Goal: Information Seeking & Learning: Learn about a topic

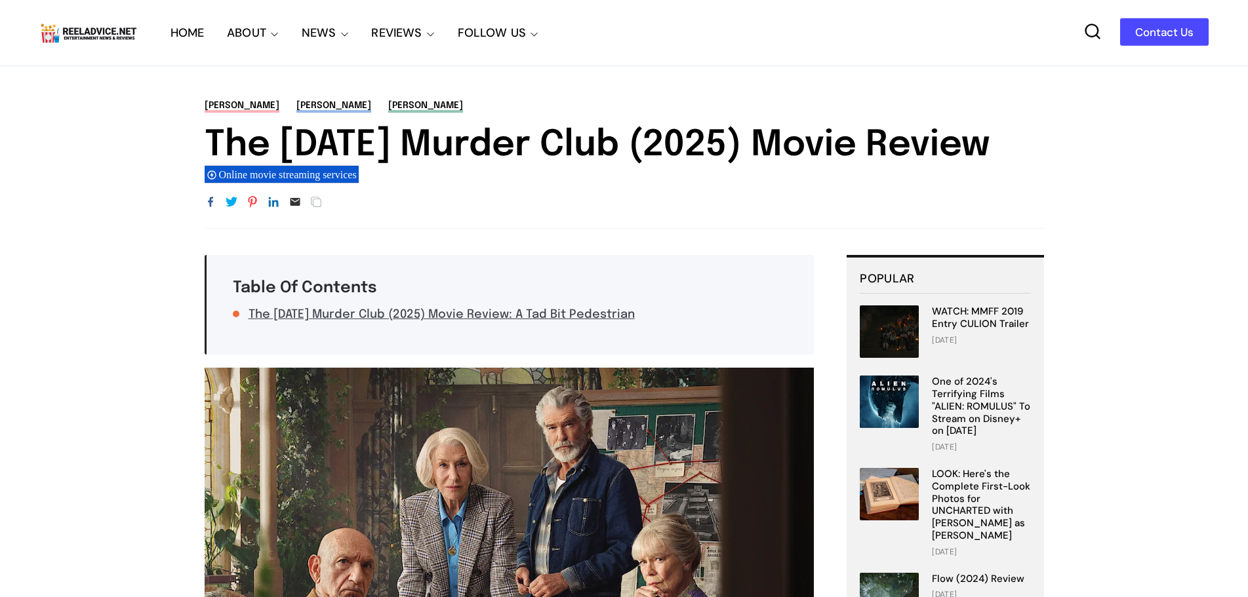
click at [168, 30] on link at bounding box center [104, 32] width 131 height 25
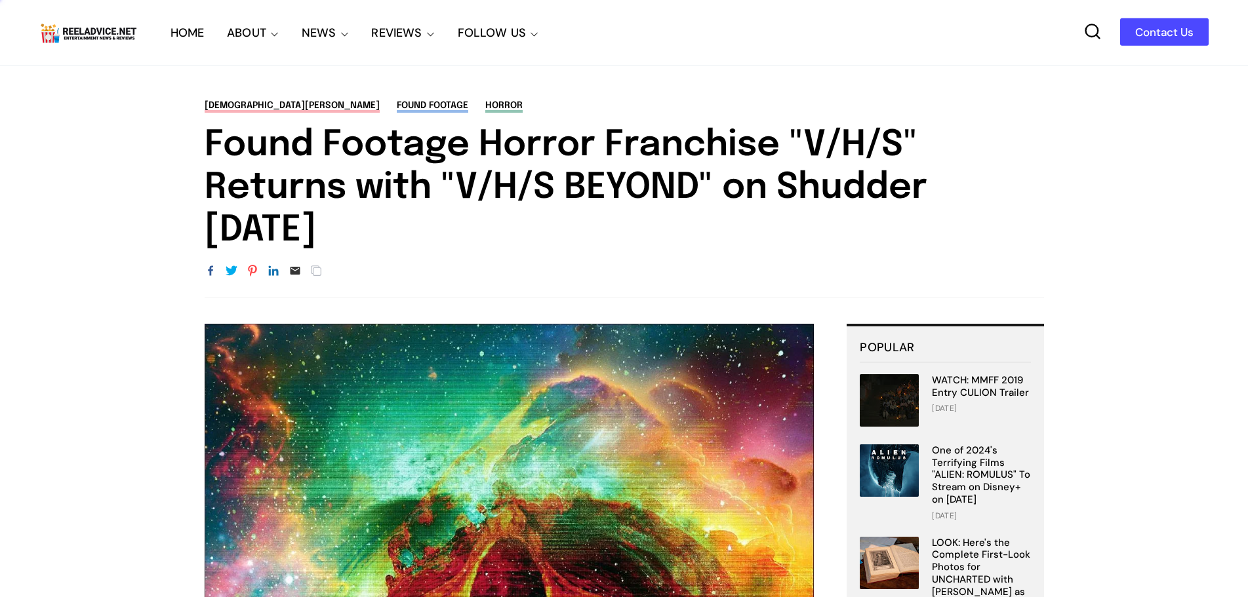
drag, startPoint x: 518, startPoint y: 223, endPoint x: 188, endPoint y: 167, distance: 334.5
click at [188, 167] on div "Christian Long found footage horror Found Footage Horror Franchise "V/H/S" Retu…" at bounding box center [624, 198] width 918 height 199
copy h1 "Found Footage Horror Franchise "V/H/S" Returns with "V/H/S BEYOND" on Shudder O…"
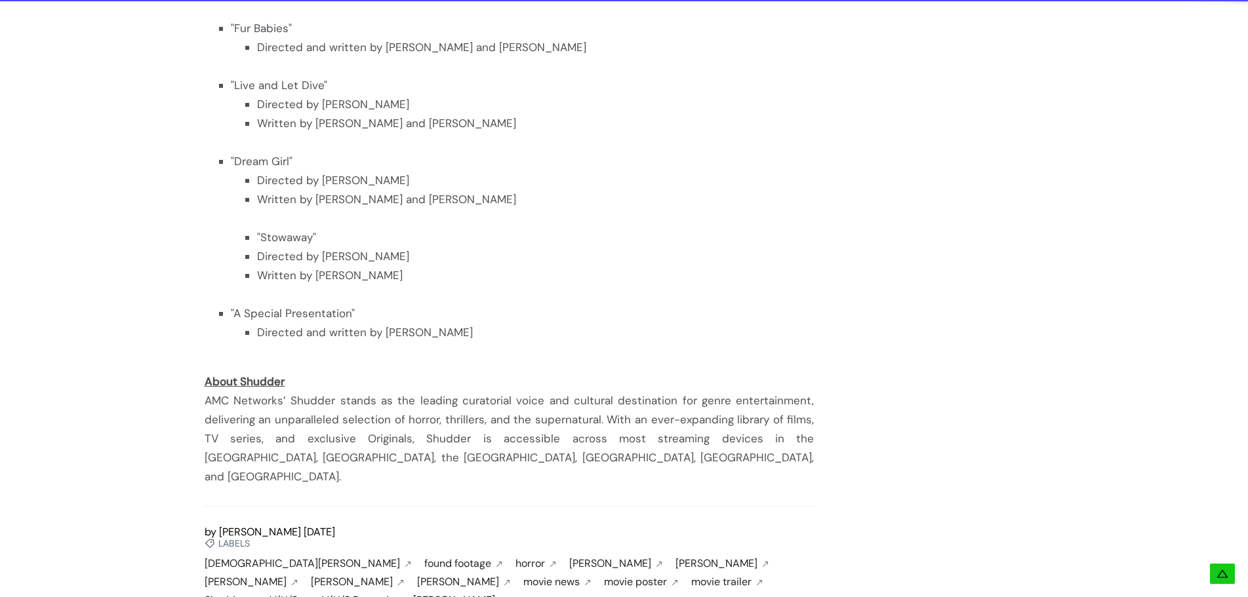
scroll to position [1901, 0]
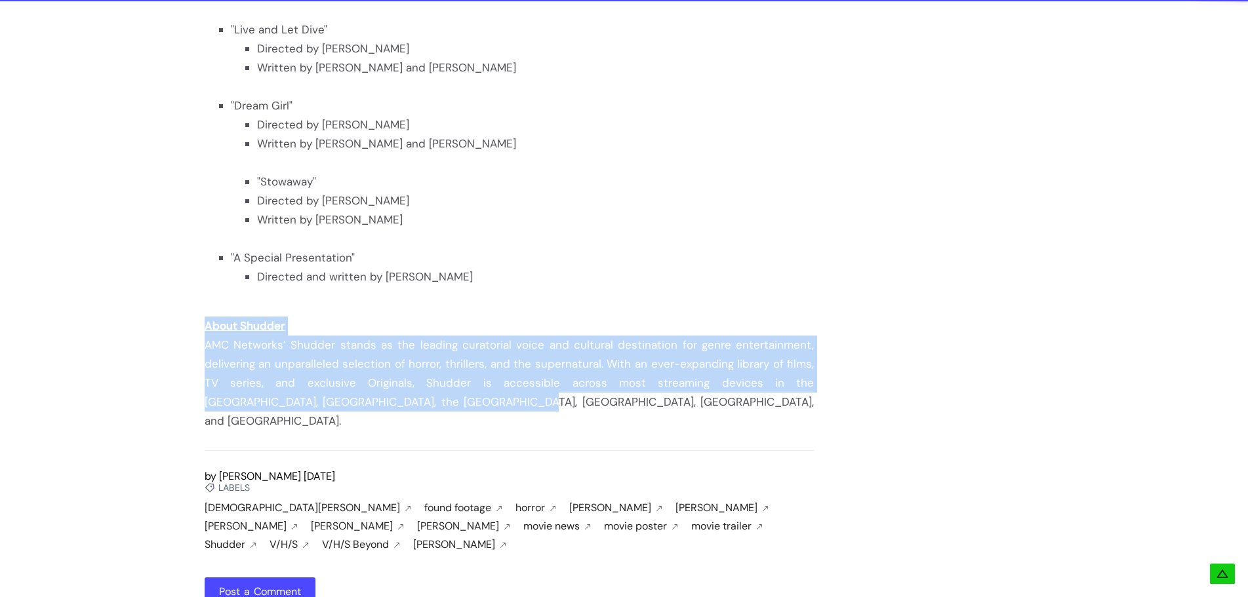
drag, startPoint x: 367, startPoint y: 407, endPoint x: 193, endPoint y: 323, distance: 193.5
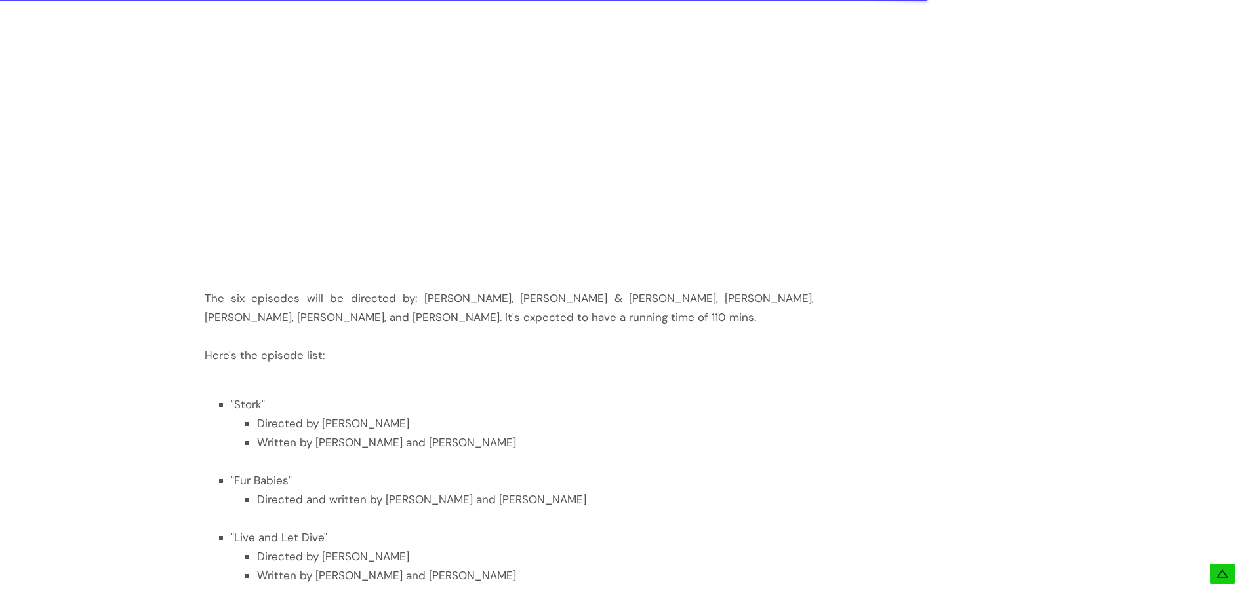
scroll to position [1377, 0]
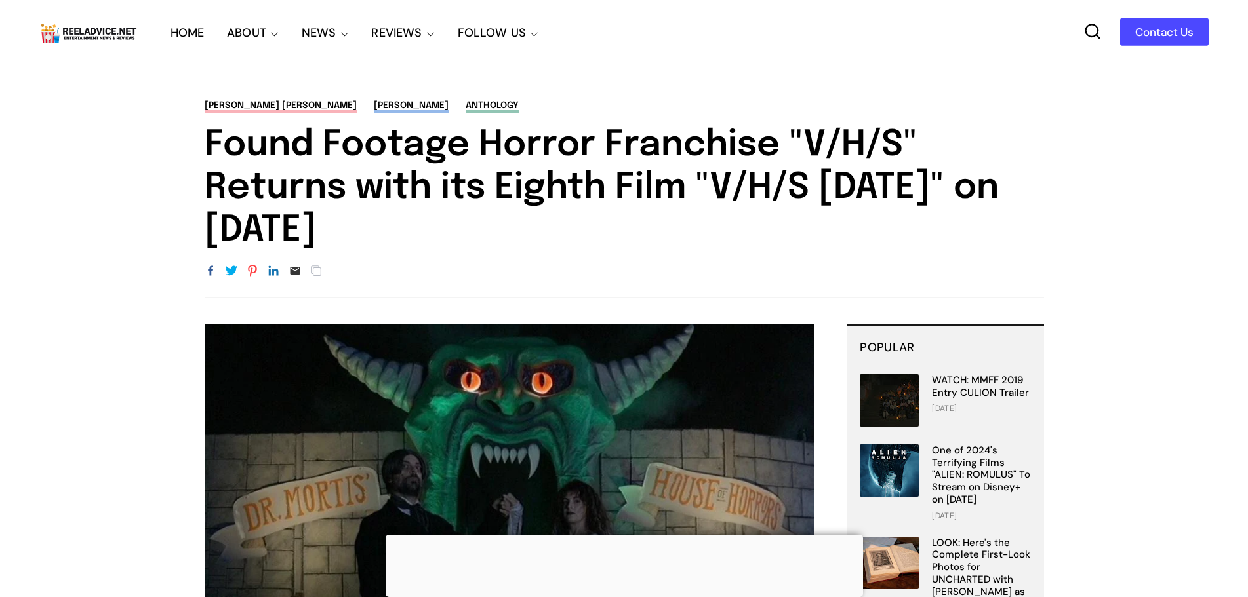
click at [182, 22] on link "HOME" at bounding box center [187, 33] width 34 height 66
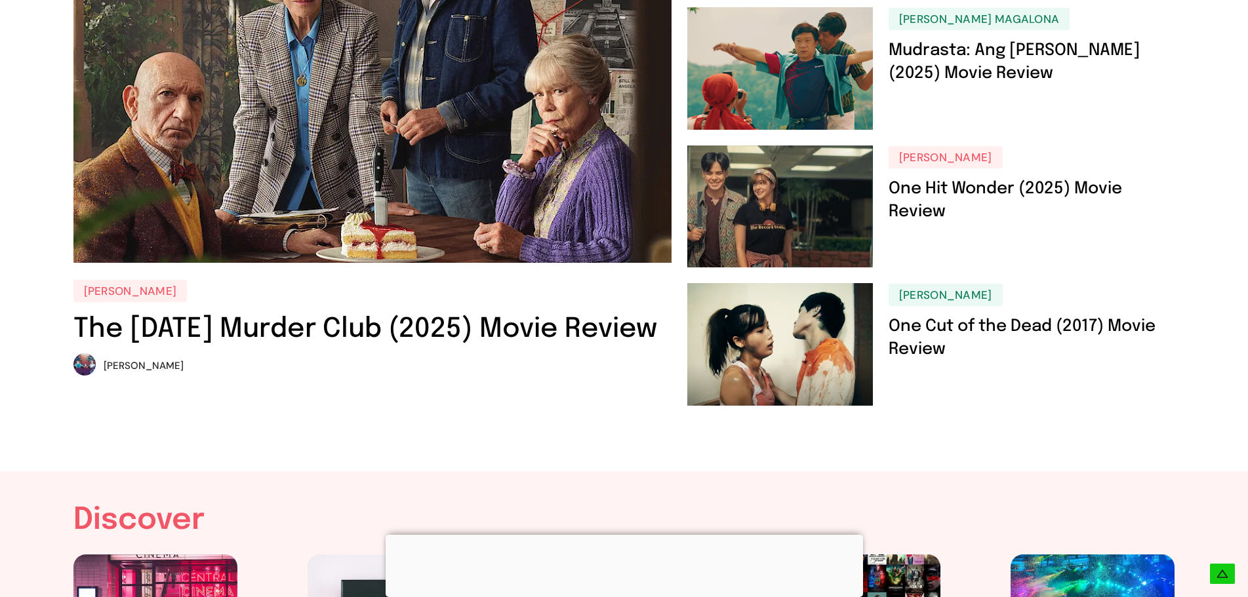
scroll to position [524, 0]
